Goal: Information Seeking & Learning: Learn about a topic

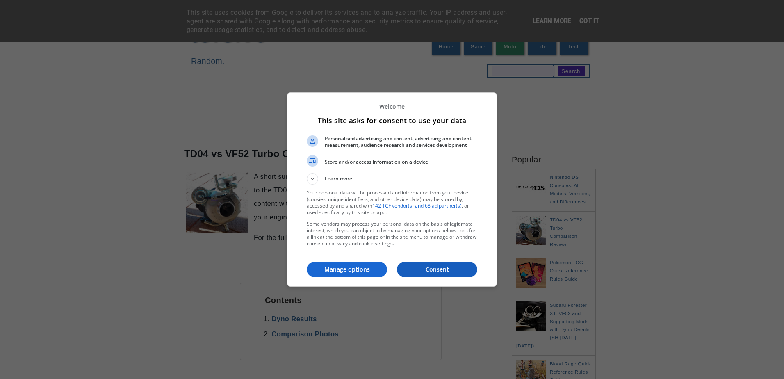
click at [433, 271] on p "Consent" at bounding box center [437, 269] width 80 height 8
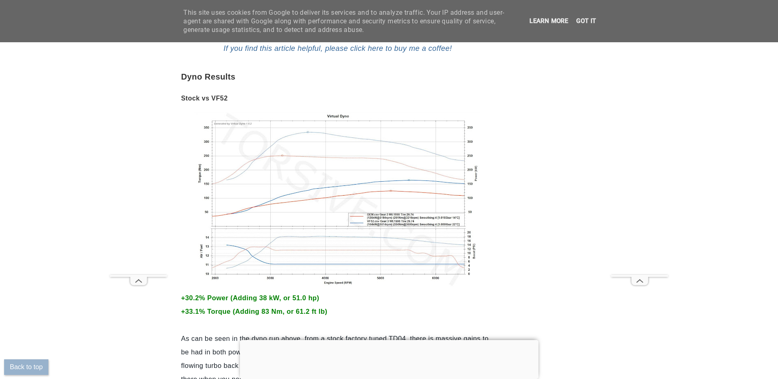
scroll to position [492, 0]
click at [426, 197] on img at bounding box center [337, 197] width 287 height 175
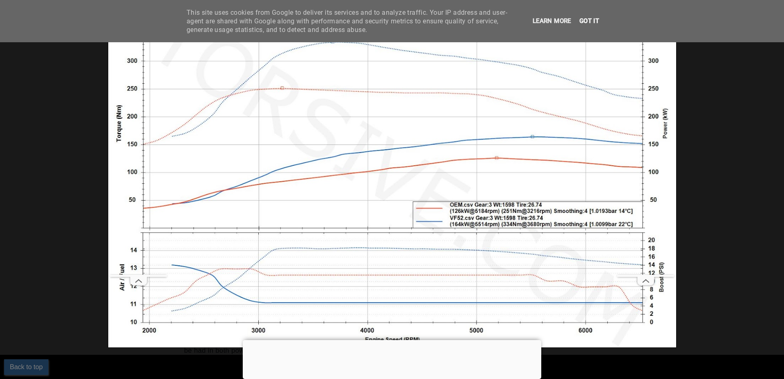
click at [591, 22] on link "Got it" at bounding box center [589, 20] width 25 height 7
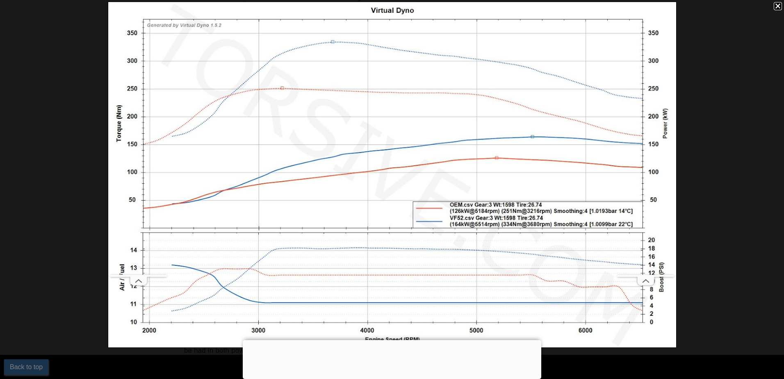
click at [777, 7] on div at bounding box center [778, 6] width 8 height 8
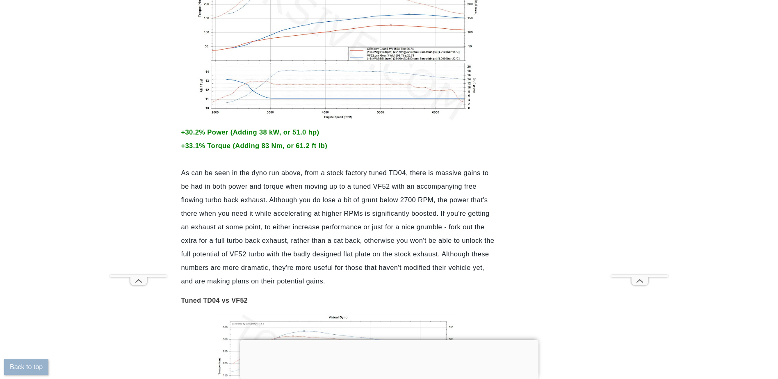
scroll to position [820, 0]
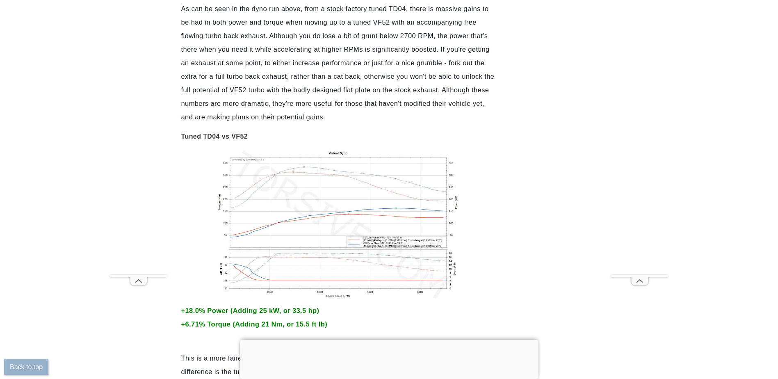
click at [378, 207] on img at bounding box center [338, 225] width 246 height 150
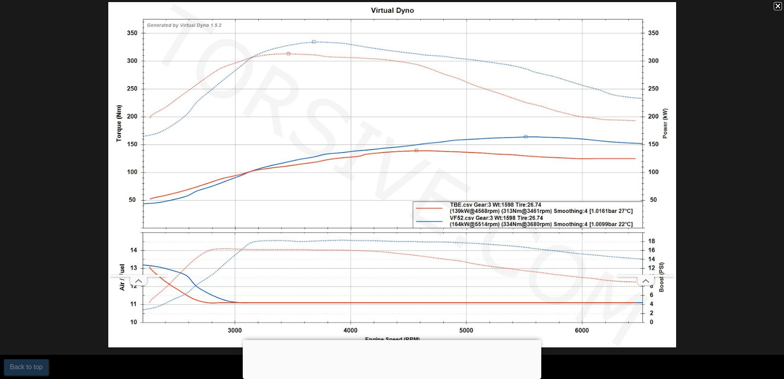
click at [76, 179] on div at bounding box center [392, 174] width 784 height 349
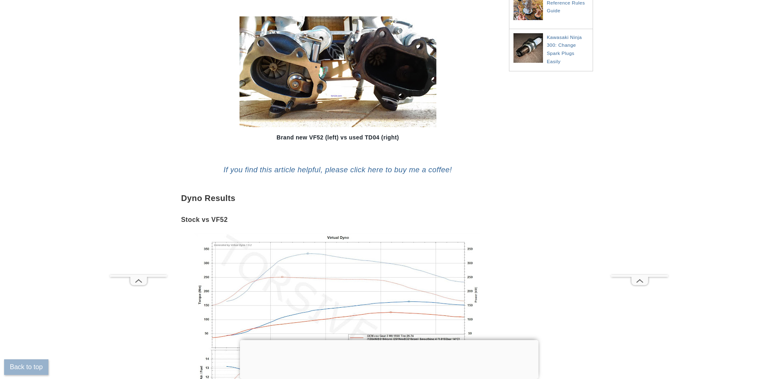
scroll to position [533, 0]
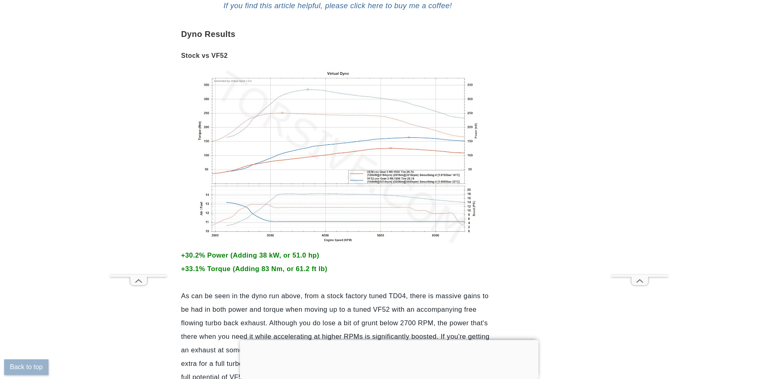
click at [390, 185] on img at bounding box center [337, 156] width 287 height 175
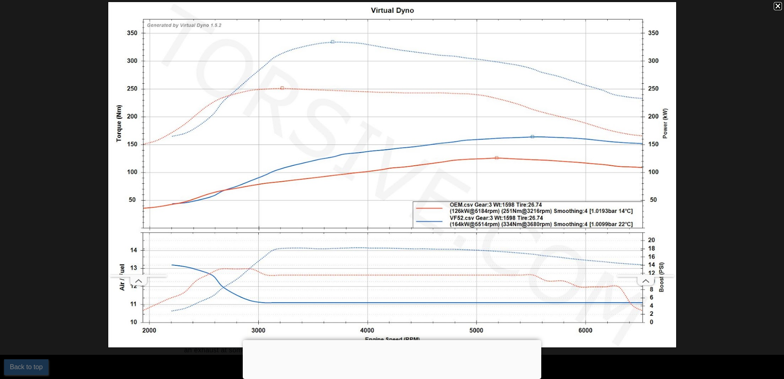
click at [94, 138] on div at bounding box center [392, 174] width 784 height 349
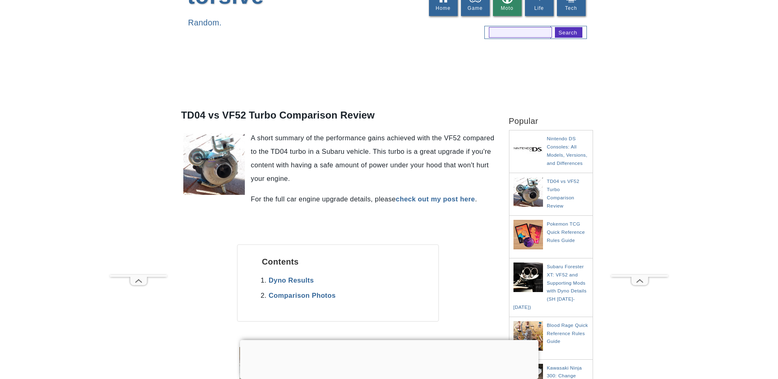
scroll to position [0, 0]
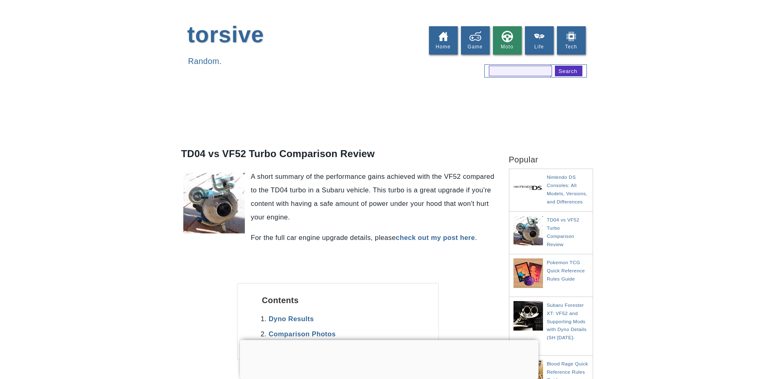
scroll to position [492, 0]
